Goal: Navigation & Orientation: Find specific page/section

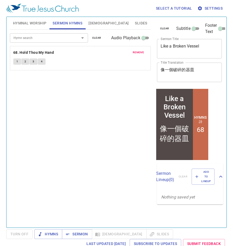
click at [120, 131] on div "Hymn search Hymn search clear Audio Playback remove 68. Hold Thou My Hand 1 2 3…" at bounding box center [80, 127] width 141 height 194
click at [128, 234] on div "Hymns Sermon [DEMOGRAPHIC_DATA] Slides" at bounding box center [103, 234] width 138 height 10
click at [105, 235] on div "Hymns Sermon [DEMOGRAPHIC_DATA] Slides" at bounding box center [103, 234] width 138 height 10
click at [93, 23] on span "[DEMOGRAPHIC_DATA]" at bounding box center [108, 23] width 40 height 6
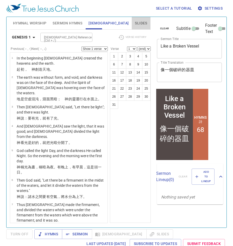
click at [135, 24] on span "Slides" at bounding box center [141, 23] width 12 height 6
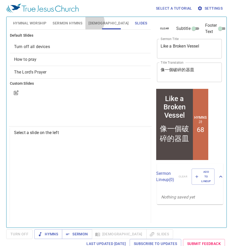
click at [92, 22] on span "[DEMOGRAPHIC_DATA]" at bounding box center [108, 23] width 40 height 6
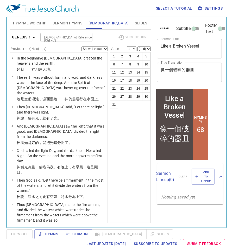
click at [37, 24] on span "Hymnal Worship" at bounding box center [30, 23] width 34 height 6
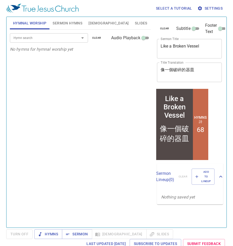
click at [66, 24] on span "Sermon Hymns" at bounding box center [67, 23] width 30 height 6
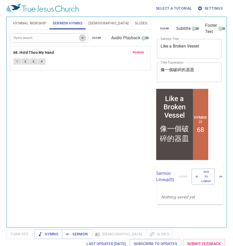
click at [83, 38] on icon "Open" at bounding box center [82, 38] width 6 height 6
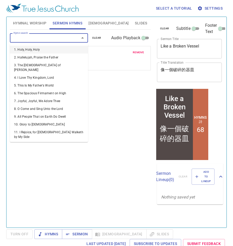
click at [112, 88] on div "Hymn search Hymn search clear Audio Playback remove 68. Hold Thou My Hand 1 2 3…" at bounding box center [80, 127] width 141 height 194
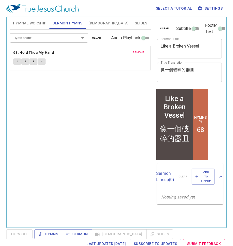
click at [94, 23] on span "[DEMOGRAPHIC_DATA]" at bounding box center [108, 23] width 40 height 6
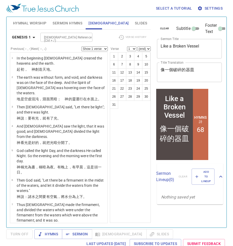
click at [148, 49] on select "(end) 1 2 3 4 5 6 7 8 9 10 11 12 13 14 15 16 17 18 19 20 21 22 23 24 25 26 27 2…" at bounding box center [143, 49] width 13 height 5
click at [134, 48] on select "1 2 3 4 5 6 7 8 9 10 11 12 13 14 15 16 17 18 19 20 21 22 23 24 25 26 27 28 29 3…" at bounding box center [131, 49] width 9 height 5
click at [135, 130] on div "1 2 3 4 5 6 7 8 9 10 11 12 13 14 15 16 17 18 19 20 21 22 23 24 25 26 27 28 29 3…" at bounding box center [130, 137] width 41 height 171
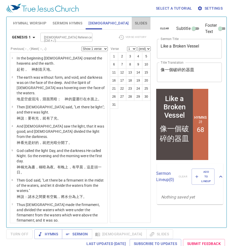
click at [135, 25] on span "Slides" at bounding box center [141, 23] width 12 height 6
